Goal: Task Accomplishment & Management: Manage account settings

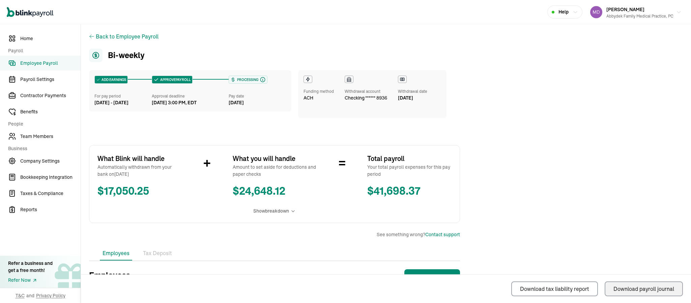
click at [652, 289] on div "Download payroll journal" at bounding box center [644, 289] width 61 height 8
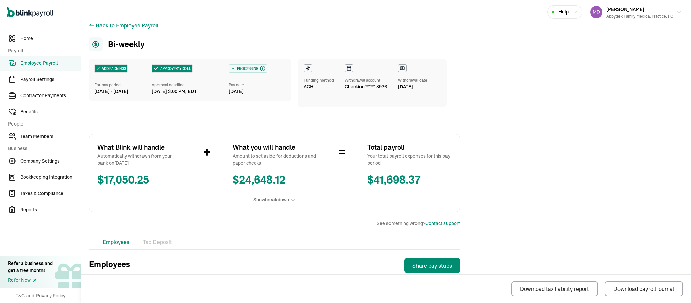
scroll to position [2, 0]
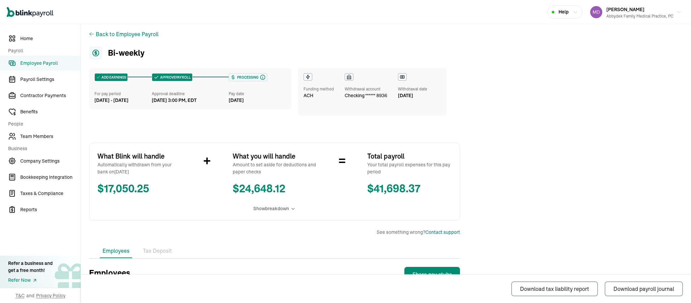
click at [401, 76] on icon at bounding box center [402, 77] width 4 height 3
click at [90, 33] on icon at bounding box center [92, 33] width 4 height 3
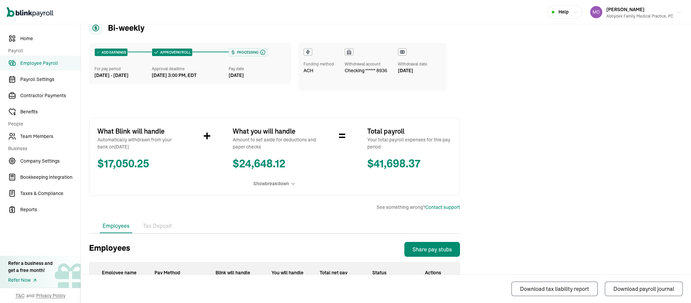
scroll to position [17, 0]
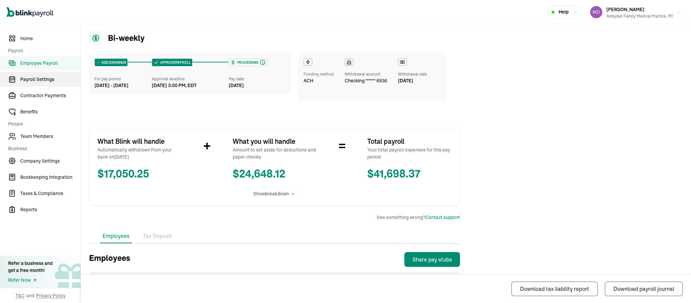
click at [36, 80] on span "Payroll Settings" at bounding box center [50, 79] width 60 height 7
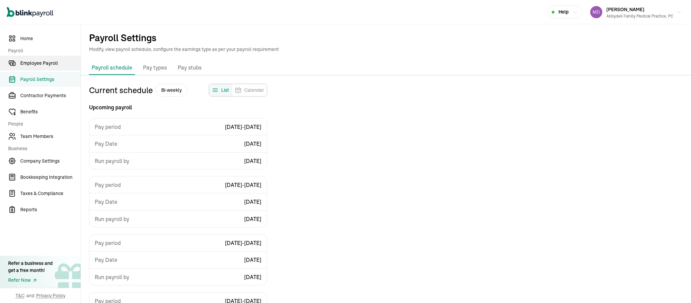
click at [44, 63] on span "Employee Payroll" at bounding box center [50, 63] width 60 height 7
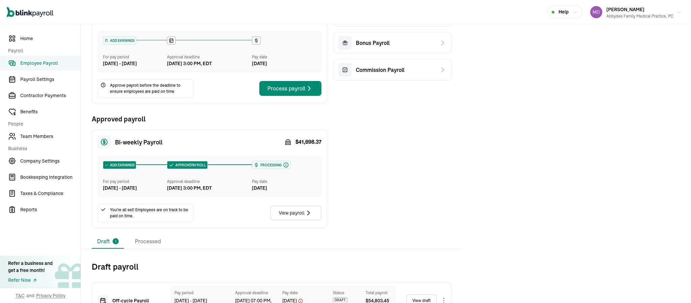
scroll to position [88, 0]
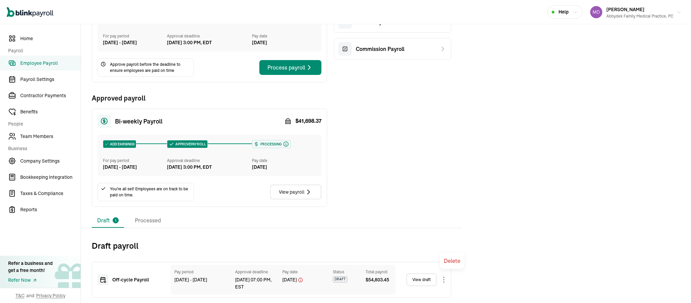
click at [443, 277] on body "Open main menu Help [PERSON_NAME] Abbydek Family Medical Practice, PC Home Payr…" at bounding box center [345, 151] width 691 height 303
click at [444, 279] on body "Open main menu Help [PERSON_NAME] Abbydek Family Medical Practice, PC Home Payr…" at bounding box center [345, 151] width 691 height 303
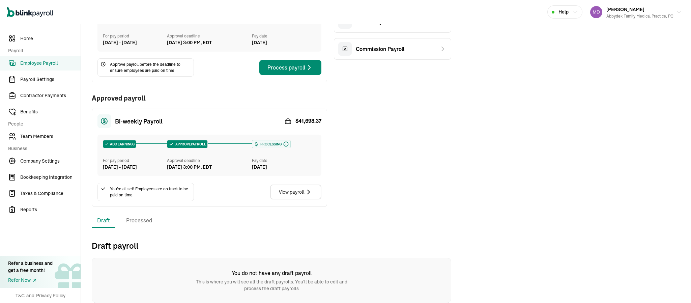
click at [107, 118] on icon at bounding box center [104, 121] width 6 height 6
click at [125, 117] on span "Bi-weekly Payroll" at bounding box center [139, 121] width 48 height 9
click at [146, 164] on div "[DATE] - [DATE]" at bounding box center [135, 167] width 64 height 7
click at [134, 158] on div "For pay period" at bounding box center [135, 161] width 64 height 6
click at [37, 64] on span "Employee Payroll" at bounding box center [50, 63] width 60 height 7
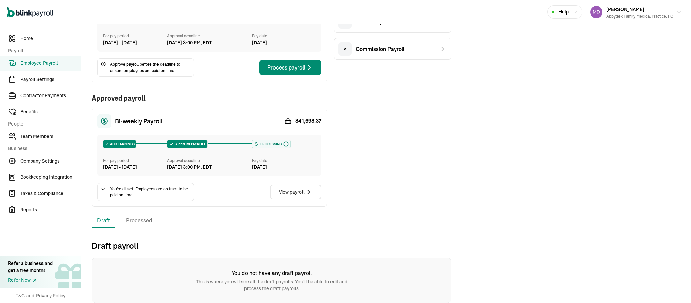
click at [37, 64] on span "Employee Payroll" at bounding box center [50, 63] width 60 height 7
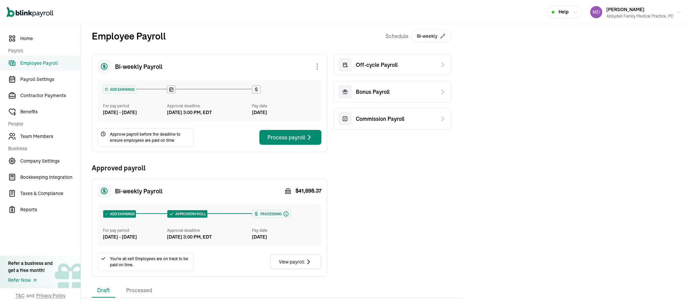
scroll to position [0, 0]
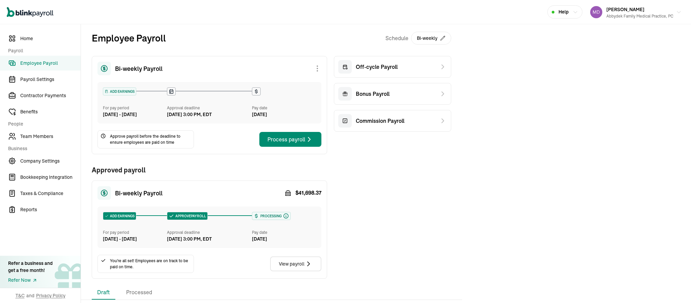
click at [404, 39] on div "Schedule Bi-weekly" at bounding box center [419, 38] width 66 height 14
click at [432, 38] on button "Bi-weekly" at bounding box center [431, 38] width 40 height 13
click at [403, 37] on div "Schedule Bi-weekly" at bounding box center [419, 38] width 66 height 14
click at [27, 38] on span "Home" at bounding box center [50, 38] width 60 height 7
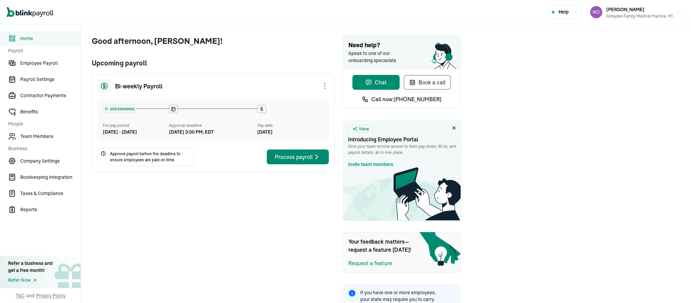
click at [326, 85] on div at bounding box center [325, 86] width 8 height 8
click at [326, 85] on div "Skip this payroll" at bounding box center [325, 86] width 8 height 8
click at [27, 37] on span "Home" at bounding box center [50, 38] width 60 height 7
click at [27, 36] on span "Home" at bounding box center [50, 38] width 60 height 7
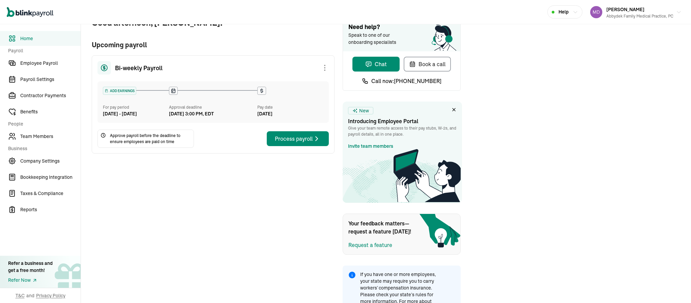
scroll to position [39, 0]
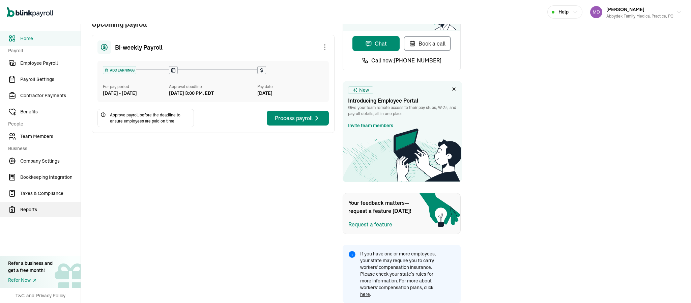
click at [34, 209] on span "Reports" at bounding box center [50, 209] width 60 height 7
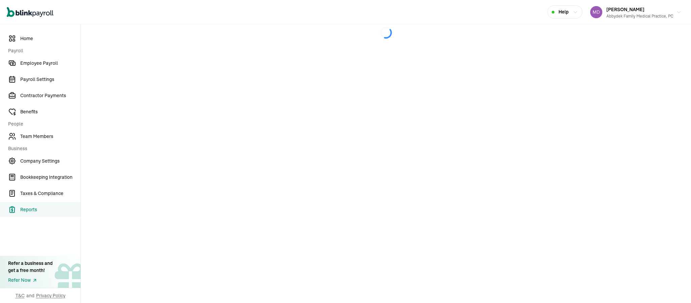
click at [33, 207] on span "Reports" at bounding box center [50, 209] width 60 height 7
click at [46, 191] on span "Taxes & Compliance" at bounding box center [50, 193] width 60 height 7
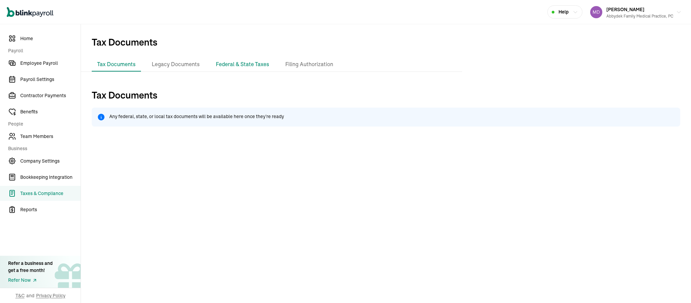
click at [243, 61] on li "Federal & State Taxes" at bounding box center [242, 64] width 64 height 14
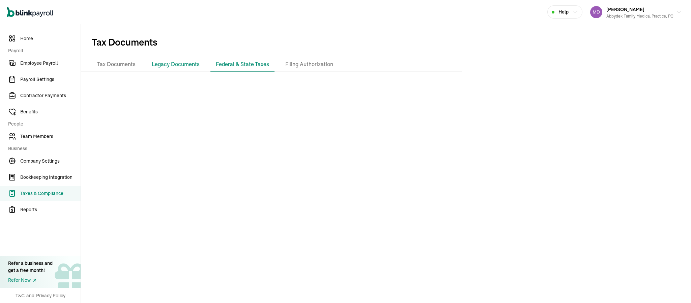
click at [167, 65] on li "Legacy Documents" at bounding box center [175, 64] width 59 height 14
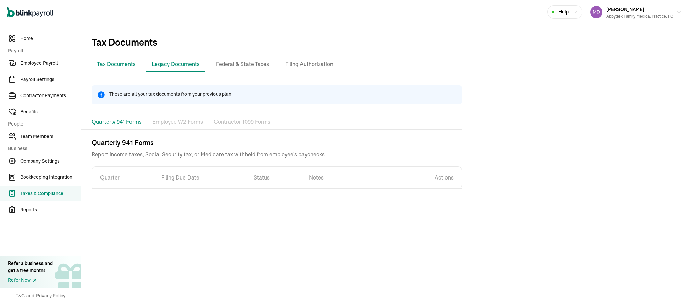
click at [123, 65] on li "Tax Documents" at bounding box center [116, 64] width 49 height 14
